Goal: Check status: Check status

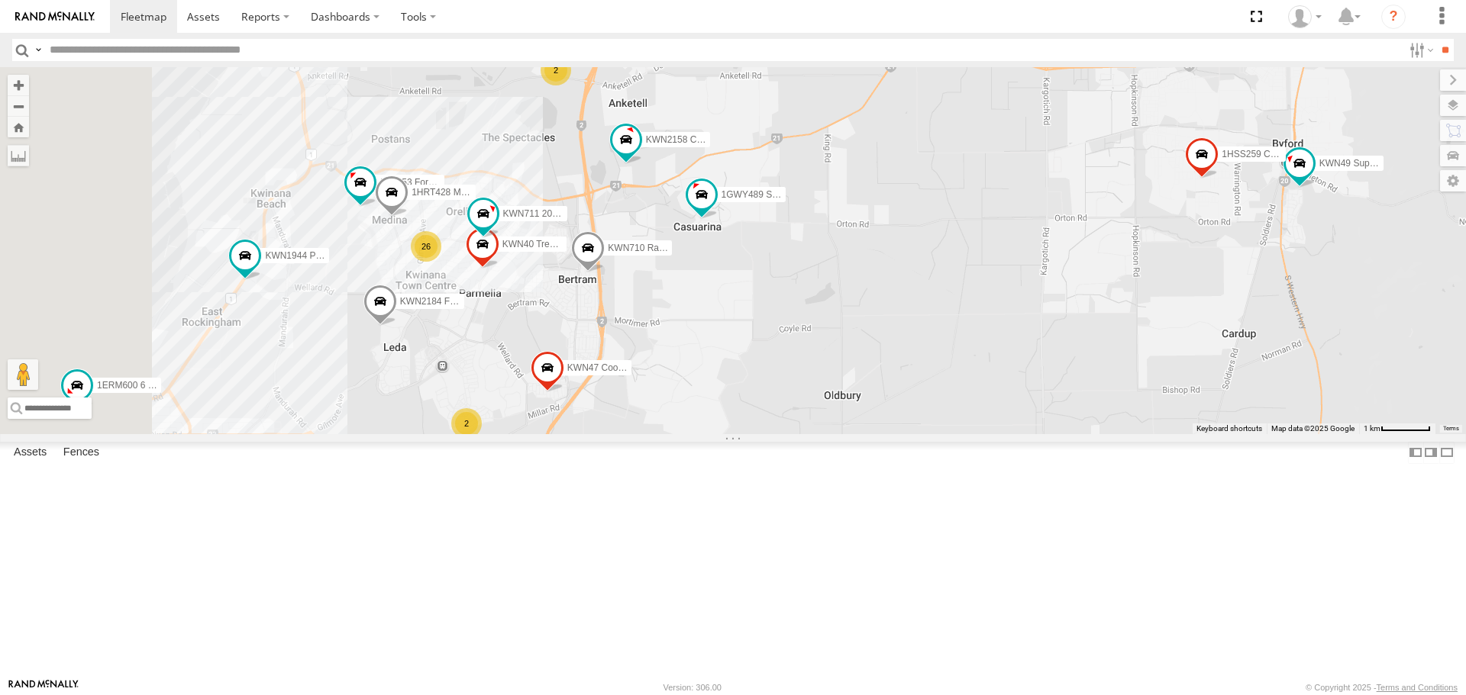
drag, startPoint x: 692, startPoint y: 587, endPoint x: 901, endPoint y: 562, distance: 209.9
click at [901, 434] on div "1HSA085 Coor. [DOMAIN_NAME] 1HRP499 [DOMAIN_NAME] KWN46 Facil.Maint 1HFE114 Zon…" at bounding box center [733, 250] width 1466 height 366
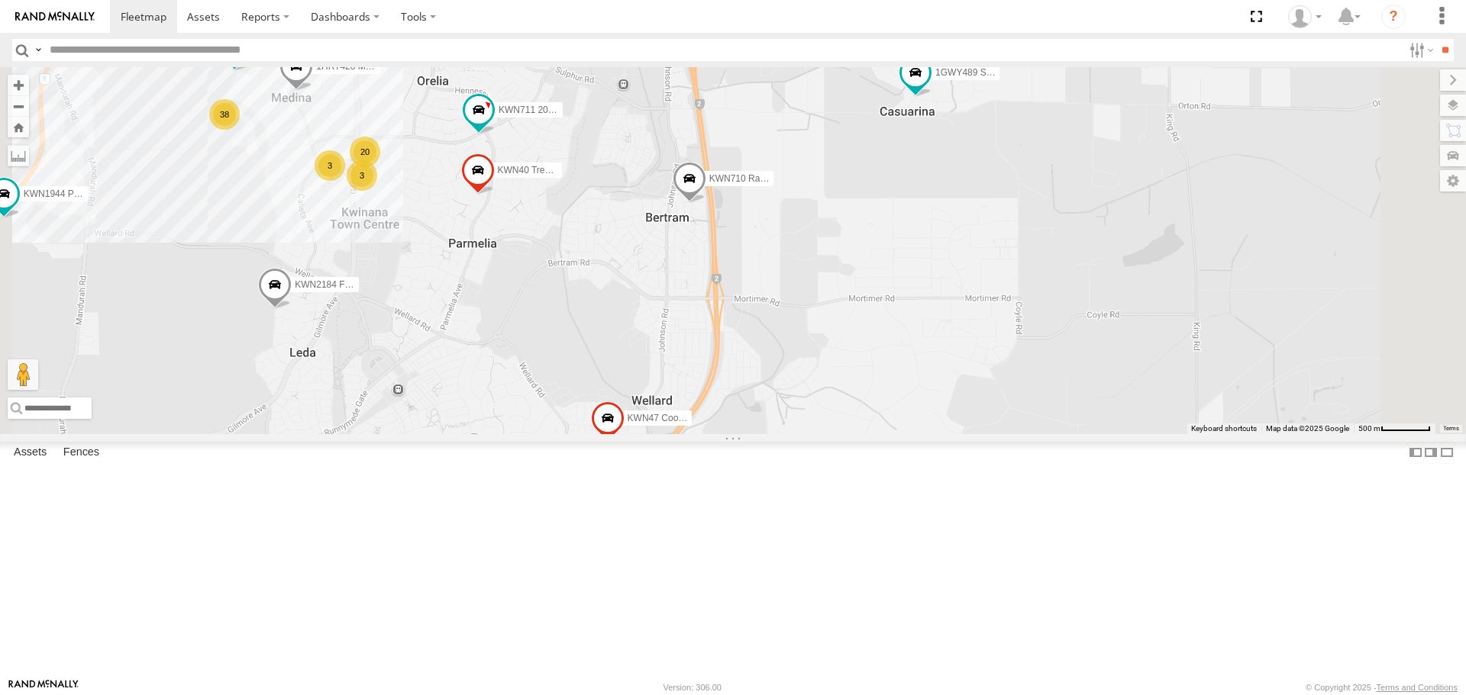
drag, startPoint x: 614, startPoint y: 499, endPoint x: 627, endPoint y: 441, distance: 59.4
click at [627, 434] on div "1HSA085 Coor. [DOMAIN_NAME] 1HRP499 [DOMAIN_NAME] KWN46 Facil.Maint 1HFE114 Zon…" at bounding box center [733, 250] width 1466 height 366
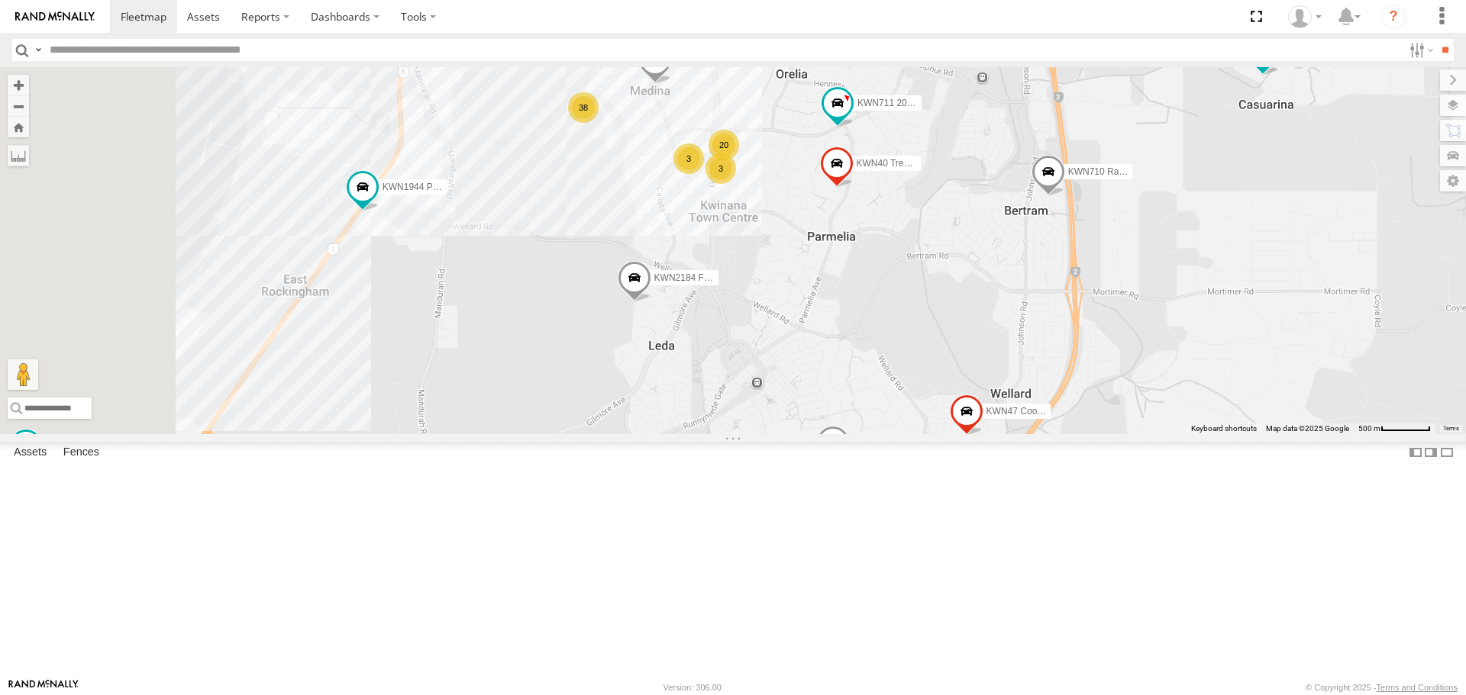
drag, startPoint x: 625, startPoint y: 433, endPoint x: 961, endPoint y: 421, distance: 336.0
click at [988, 431] on div "1HSA085 Coor. [DOMAIN_NAME] 1HRP499 [DOMAIN_NAME] KWN46 Facil.Maint 1HFE114 Zon…" at bounding box center [733, 250] width 1466 height 366
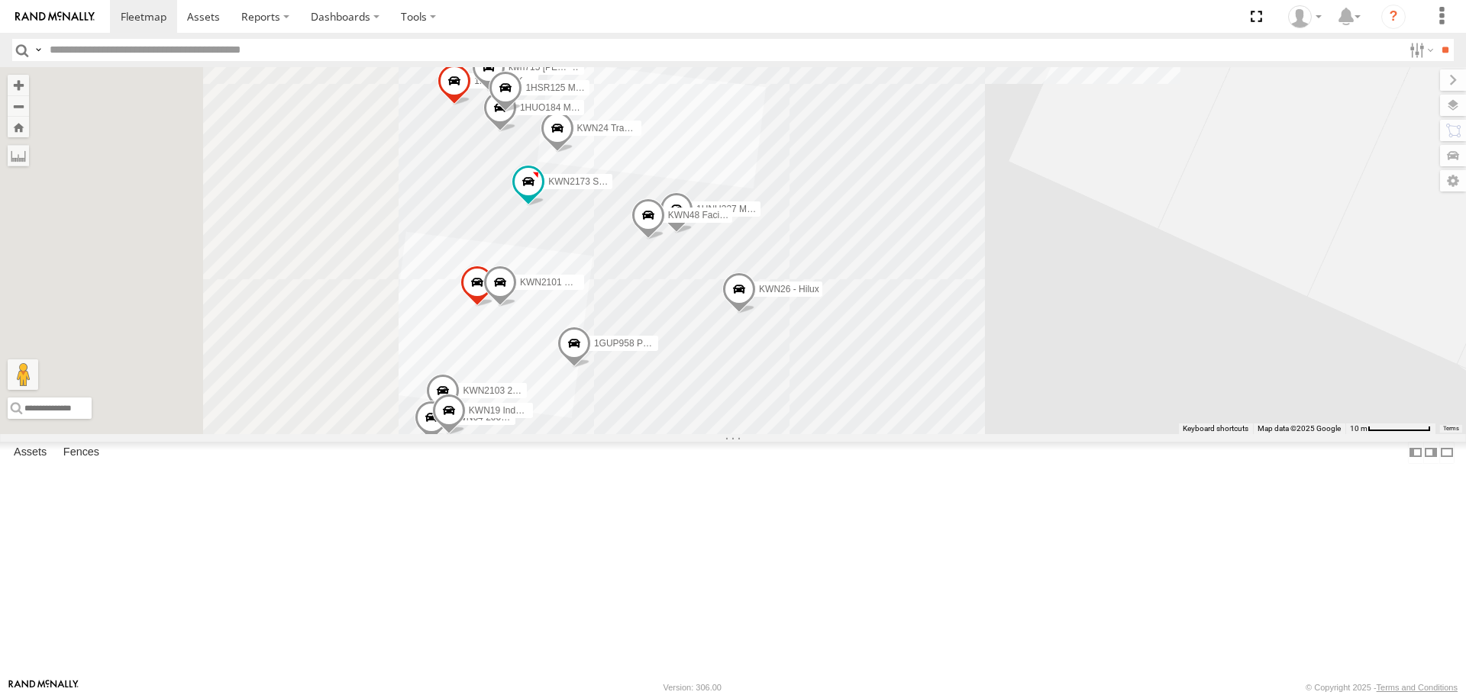
drag, startPoint x: 667, startPoint y: 352, endPoint x: 975, endPoint y: 337, distance: 307.9
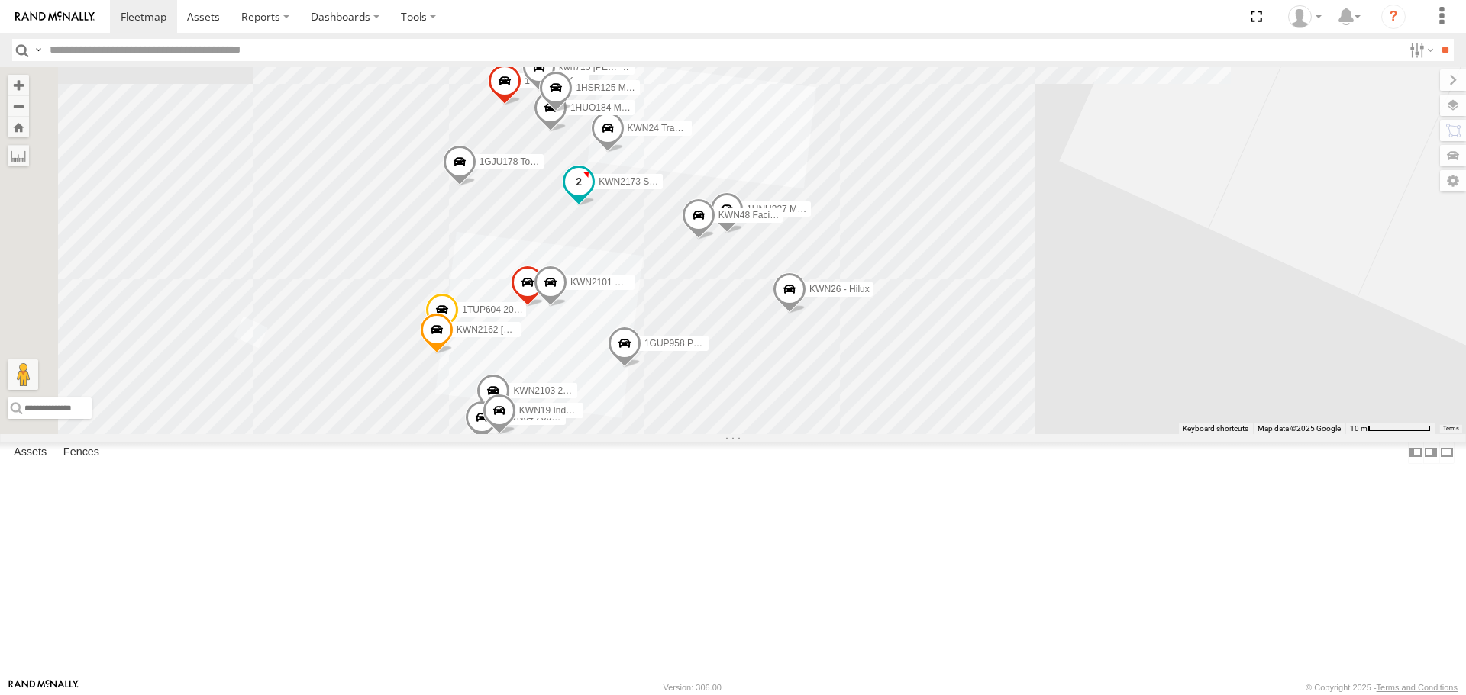
click at [592, 196] on span at bounding box center [578, 182] width 27 height 27
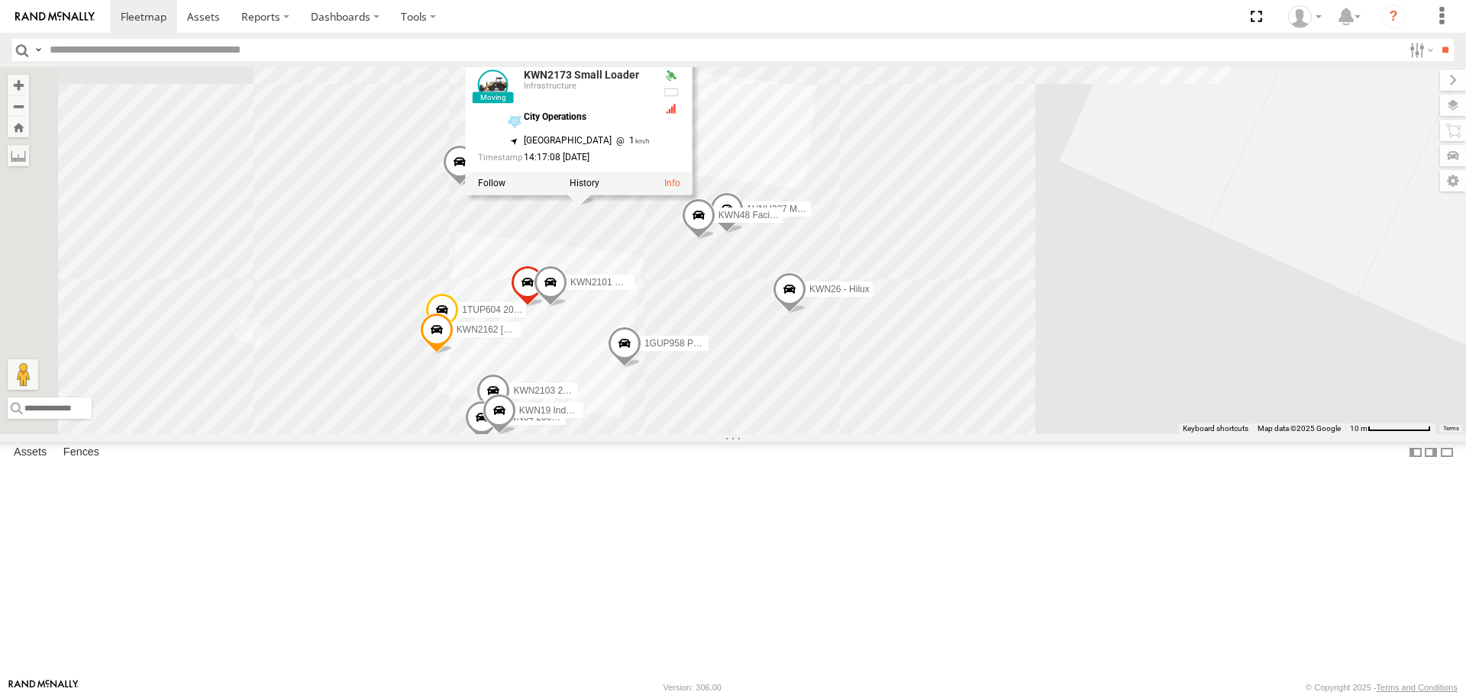
click at [1064, 271] on div "1HSA085 Coor. [DOMAIN_NAME] 1HRP499 [DOMAIN_NAME] KWN46 Facil.Maint 1HFE114 Zon…" at bounding box center [733, 250] width 1466 height 366
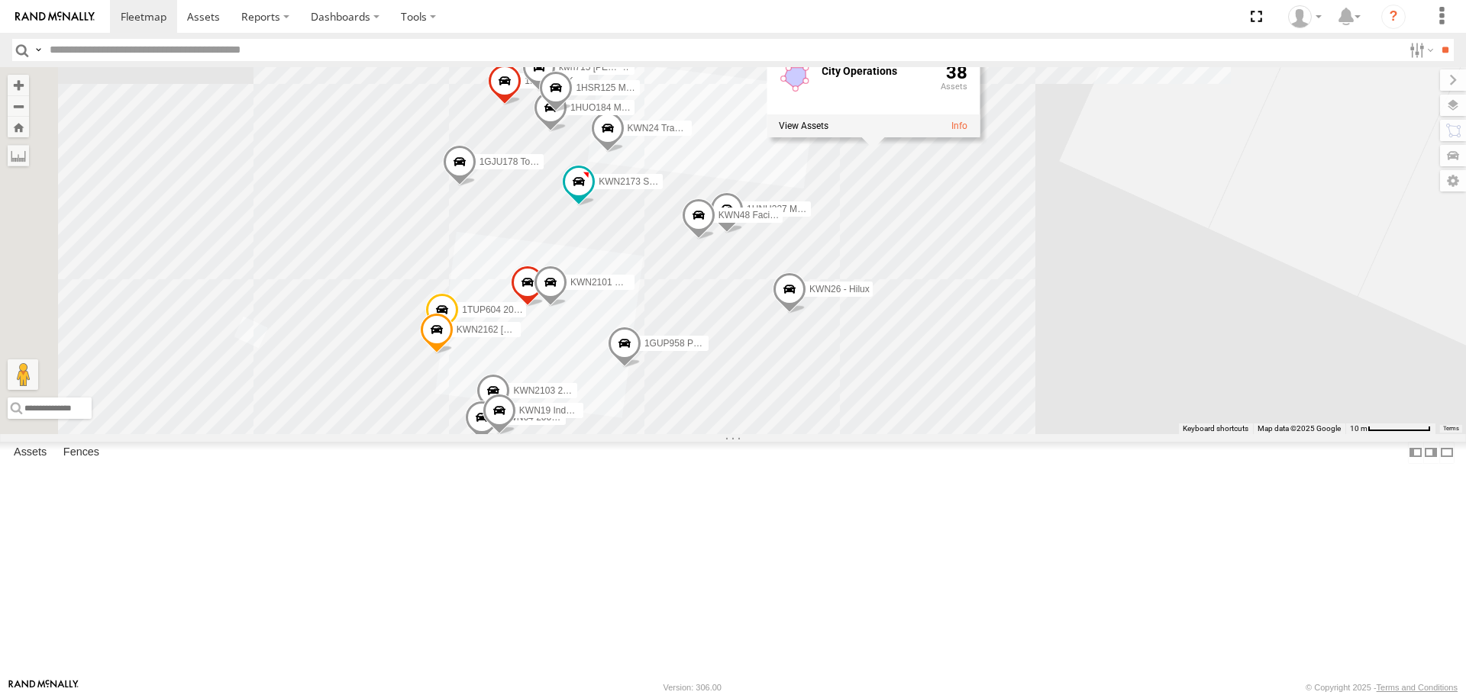
click at [624, 153] on span at bounding box center [608, 131] width 34 height 41
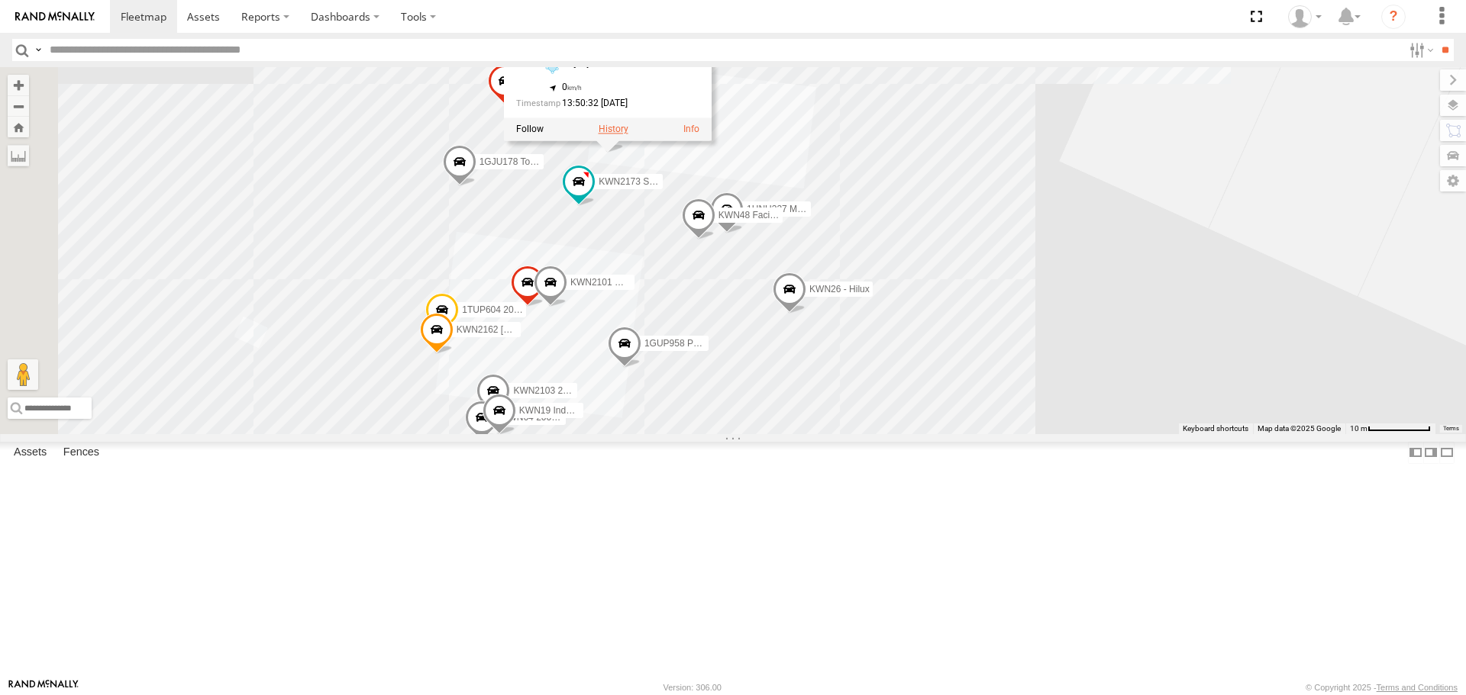
click at [628, 135] on label at bounding box center [613, 129] width 30 height 11
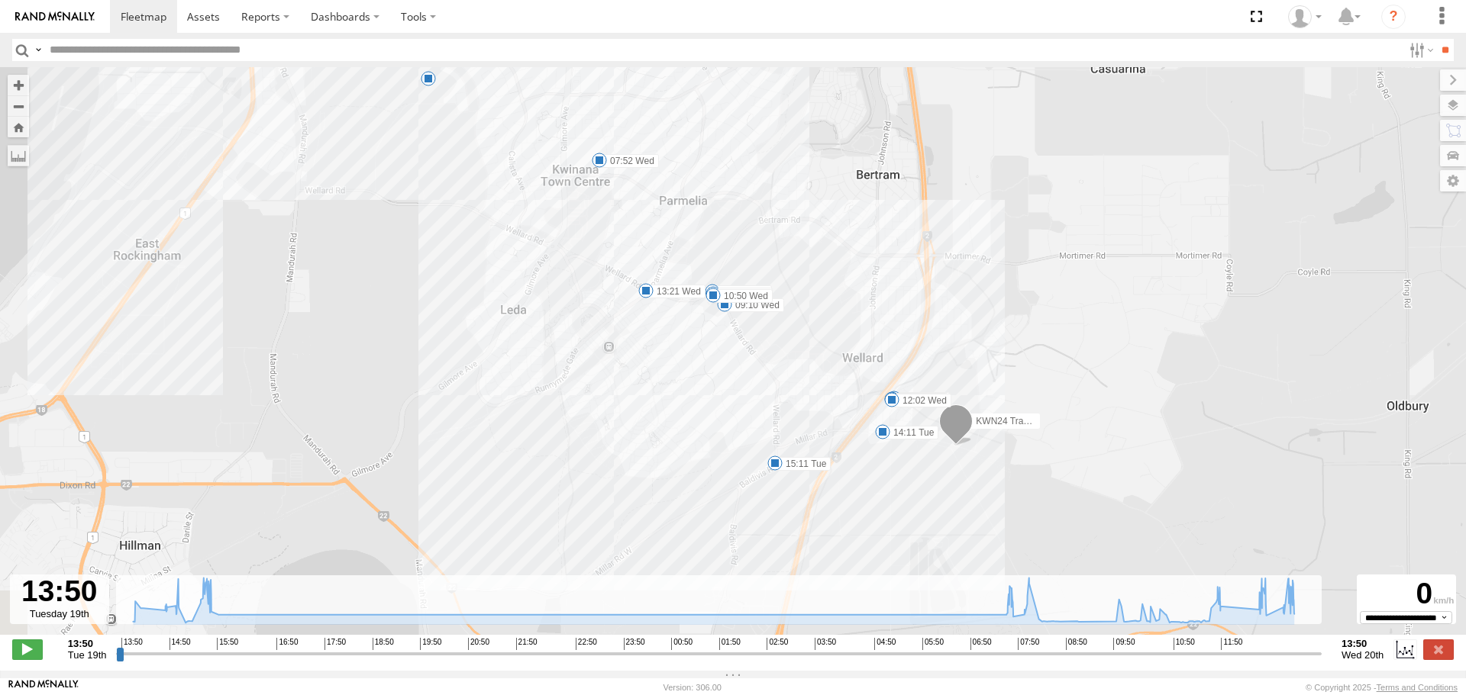
drag, startPoint x: 1045, startPoint y: 466, endPoint x: 988, endPoint y: 340, distance: 138.7
click at [988, 340] on div "KWN24 Tractor 14:11 Tue 14:39 Tue 14:45 Tue 15:11 Tue 07:52 Wed 08:10 Wed 08:59…" at bounding box center [733, 359] width 1466 height 584
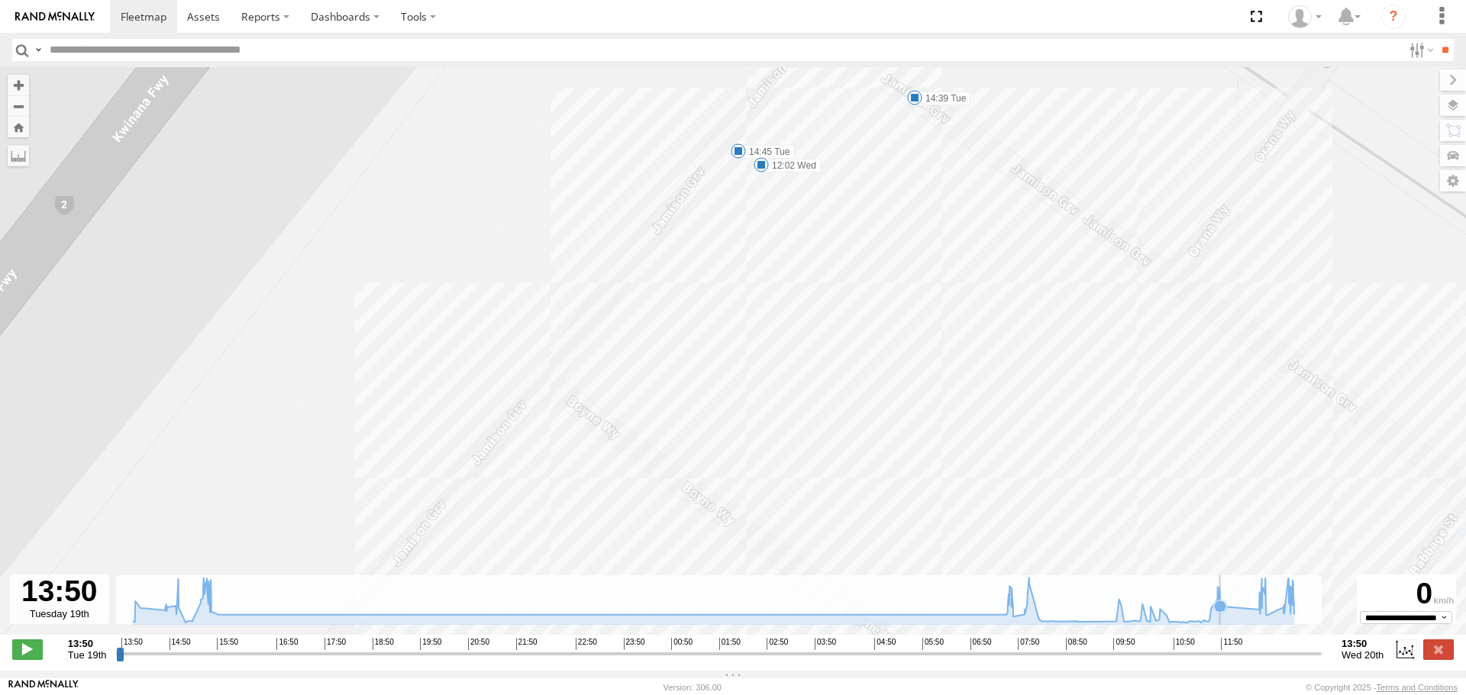
click at [1224, 623] on icon at bounding box center [714, 600] width 1176 height 45
click at [30, 655] on span at bounding box center [27, 650] width 31 height 20
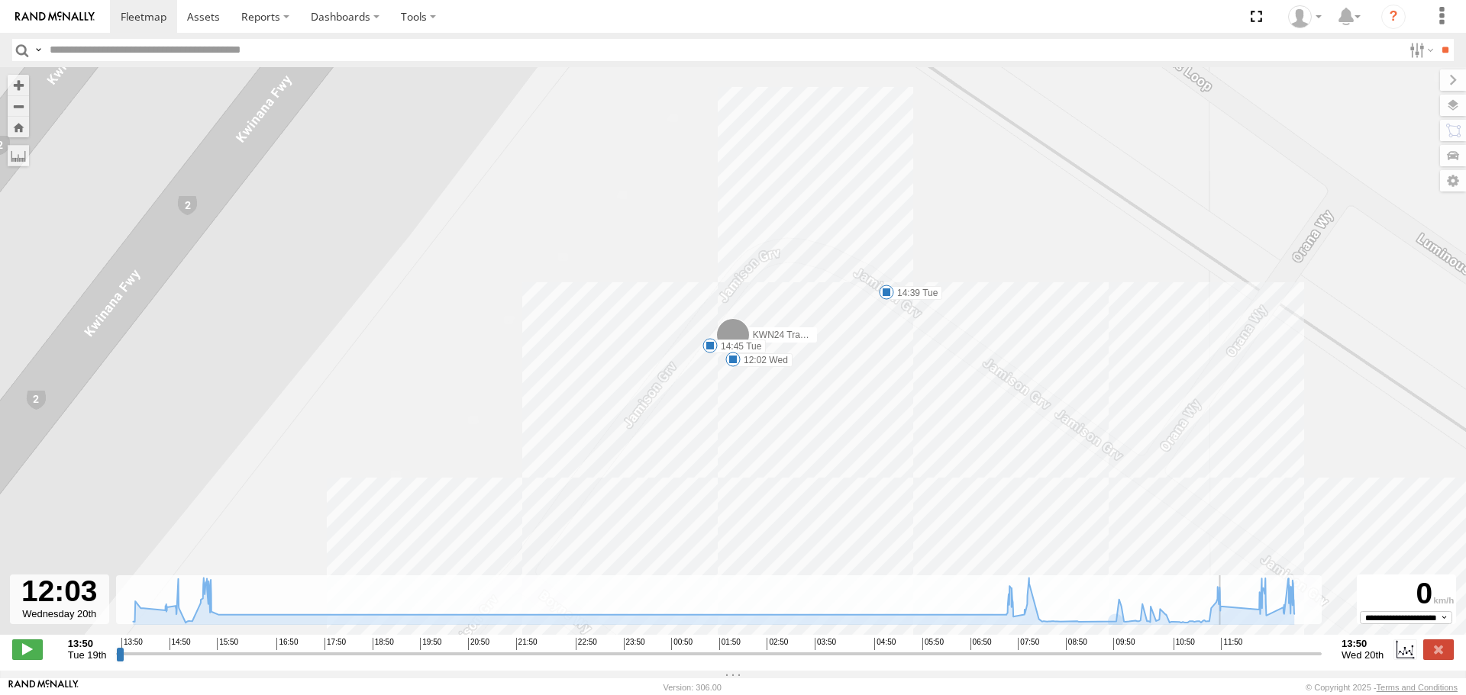
drag, startPoint x: 124, startPoint y: 665, endPoint x: 1227, endPoint y: 648, distance: 1102.3
click at [1227, 648] on input "range" at bounding box center [718, 654] width 1205 height 15
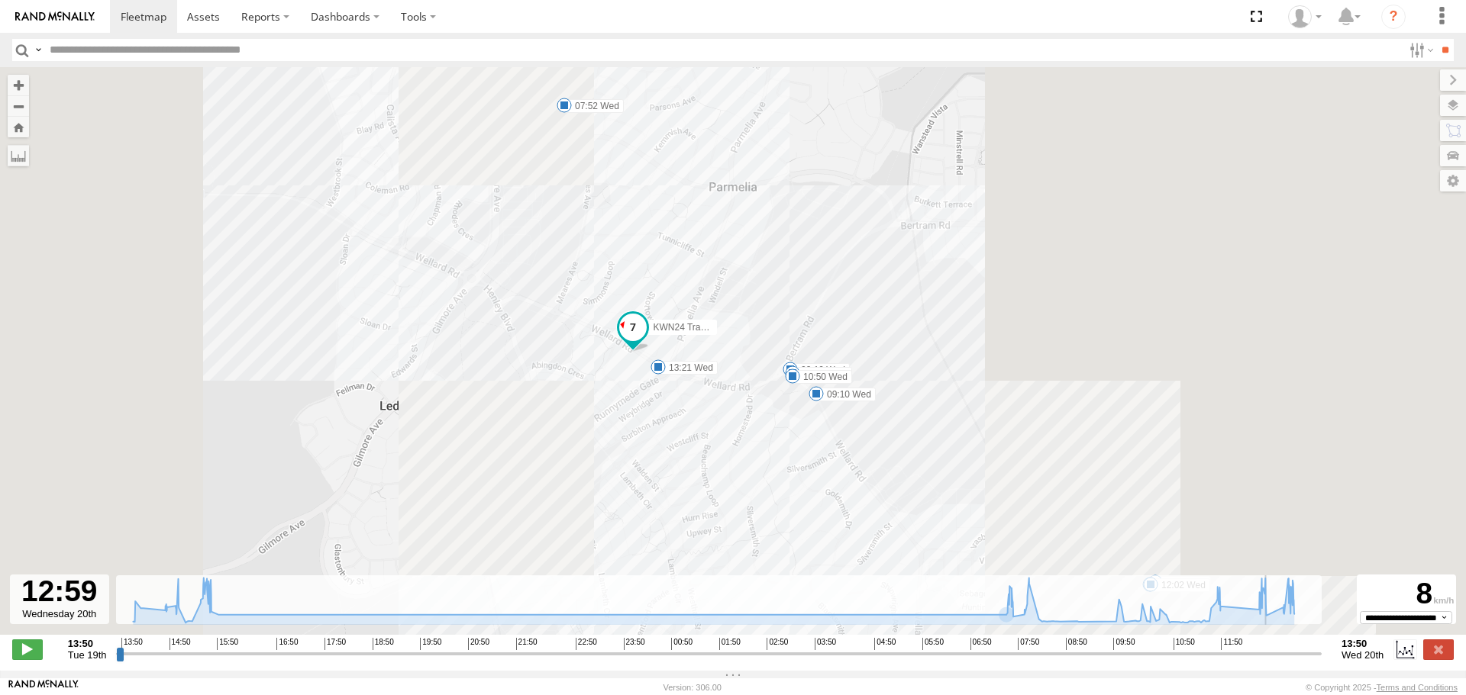
type input "**********"
